Goal: Information Seeking & Learning: Learn about a topic

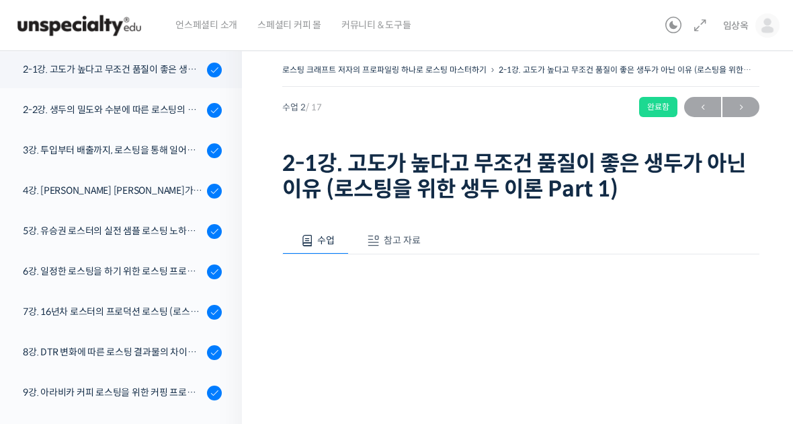
click at [40, 107] on div "2-2강. 생두의 밀도와 수분에 따른 로스팅의 변화 (로스팅을 위한 생두 이론 Part 2)" at bounding box center [113, 109] width 180 height 15
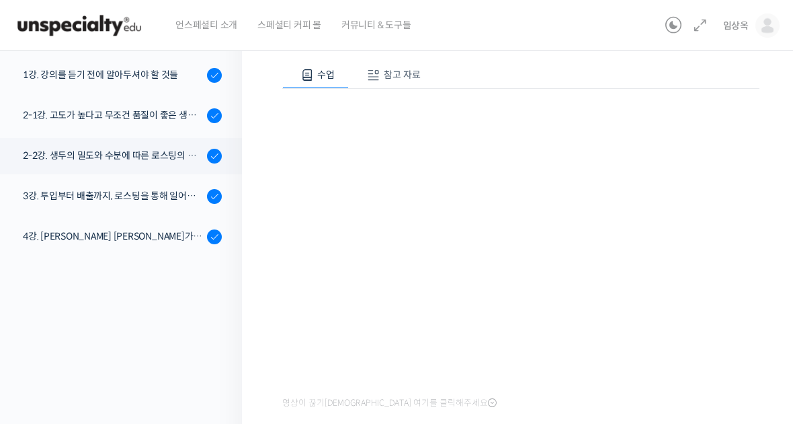
click at [153, 208] on link "3강. 투입부터 배출까지, 로스팅을 통해 일어나는 화학적 변화를 알아야 로스팅이 보인다" at bounding box center [117, 196] width 249 height 36
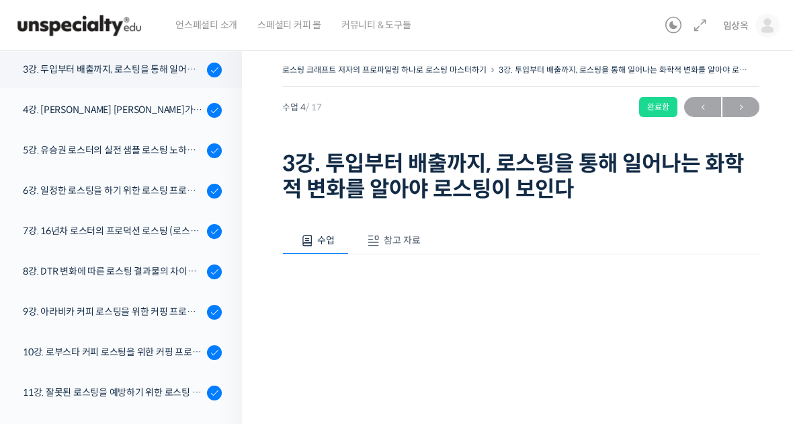
click at [169, 78] on link "3강. 투입부터 배출까지, 로스팅을 통해 일어나는 화학적 변화를 알아야 로스팅이 보인다" at bounding box center [117, 70] width 249 height 36
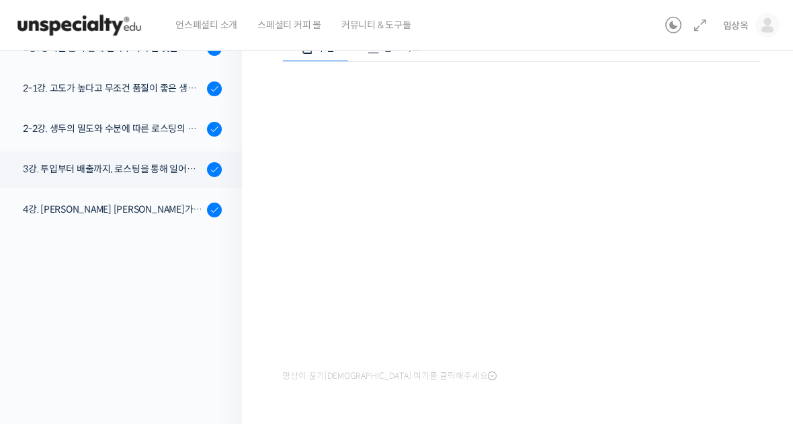
scroll to position [194, 0]
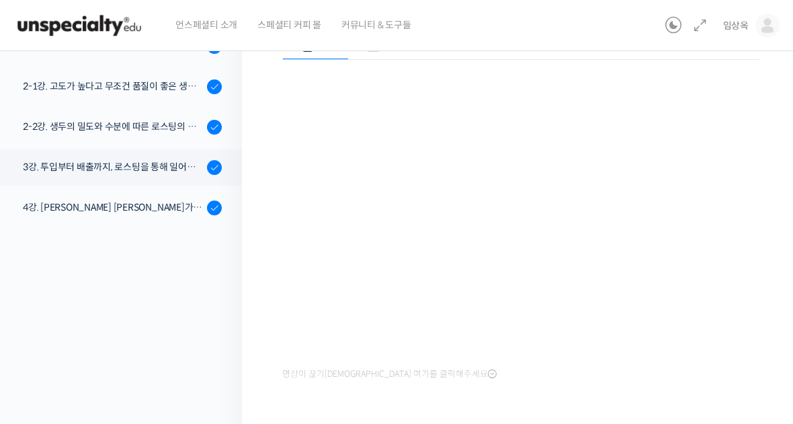
click at [177, 204] on div "4강. [PERSON_NAME] [PERSON_NAME]가 [PERSON_NAME]하는 로스팅 머신의 관리 및 세팅 방법 - 프로밧, 기센" at bounding box center [113, 207] width 180 height 15
click at [161, 208] on div "4강. [PERSON_NAME] [PERSON_NAME]가 [PERSON_NAME]하는 로스팅 머신의 관리 및 세팅 방법 - 프로밧, 기센" at bounding box center [113, 207] width 180 height 15
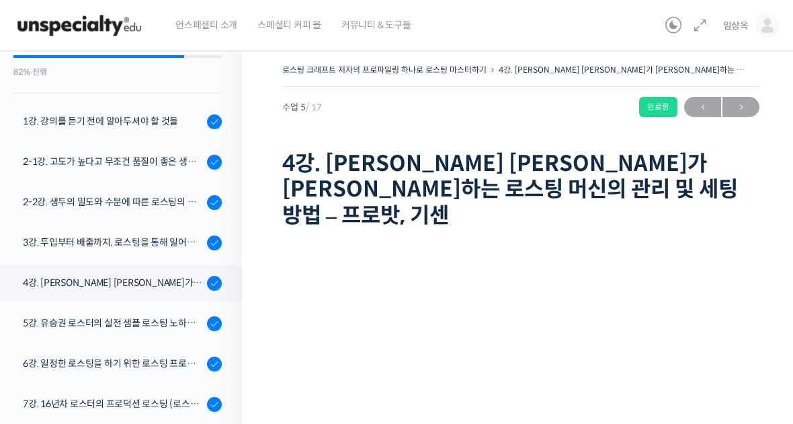
scroll to position [141, 0]
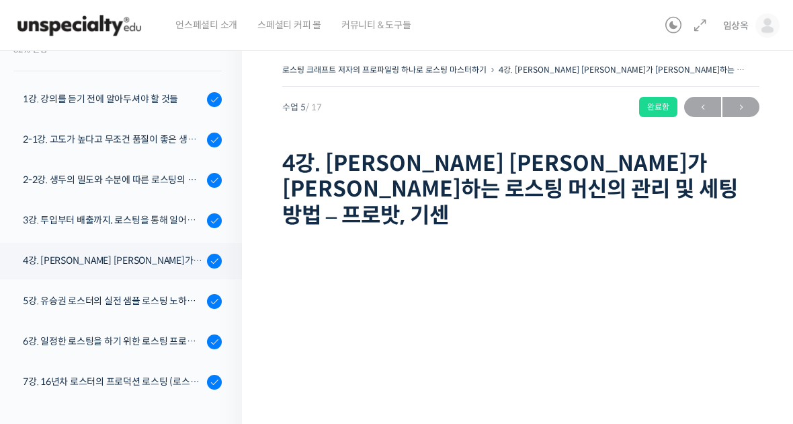
click at [75, 300] on div "5강. 유승권 로스터의 실전 샘플 로스팅 노하우 (에티오피아 워시드 G1)" at bounding box center [113, 300] width 180 height 15
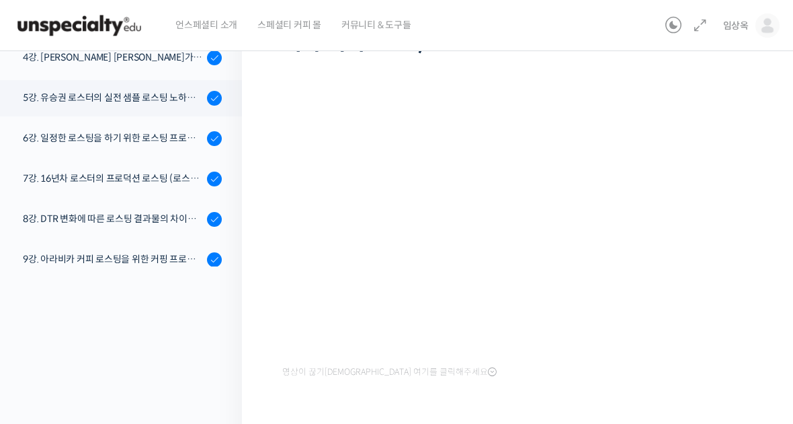
scroll to position [146, 0]
click at [76, 134] on div "6강. 일정한 로스팅을 하기 위한 로스팅 프로파일링 노하우" at bounding box center [113, 138] width 180 height 15
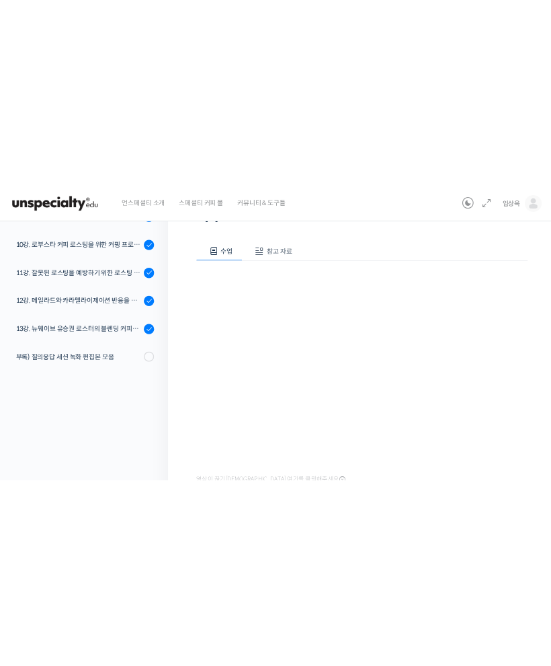
scroll to position [255, 0]
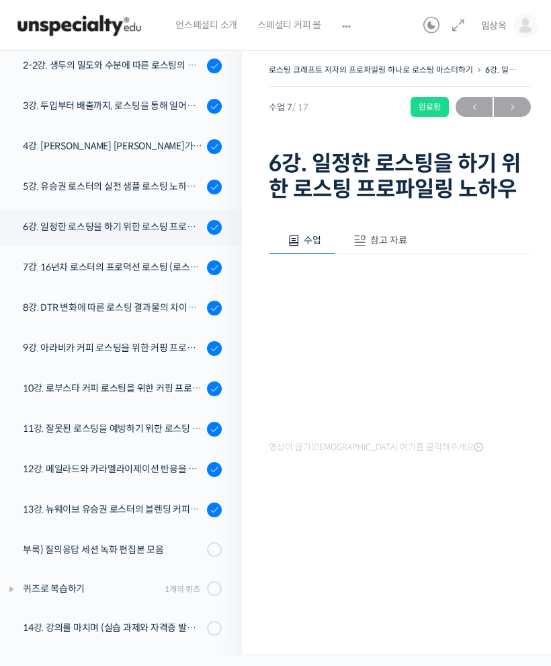
click at [7, 348] on link "9강. 아라비카 커피 로스팅을 위한 커핑 프로토콜과 샘플 로스팅" at bounding box center [117, 348] width 249 height 36
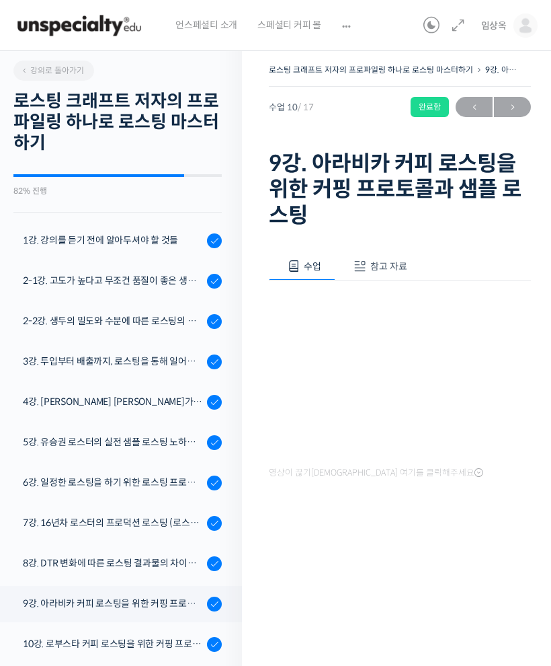
scroll to position [54, 0]
